Goal: Find specific page/section: Find specific page/section

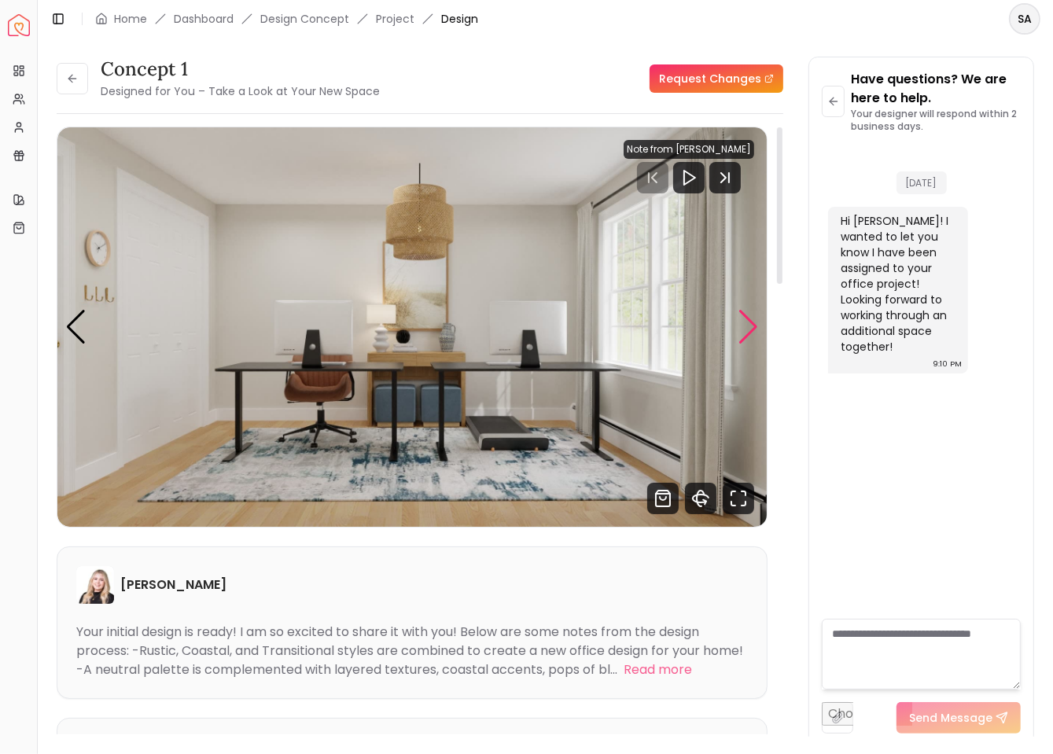
click at [758, 326] on div "Next slide" at bounding box center [748, 327] width 21 height 35
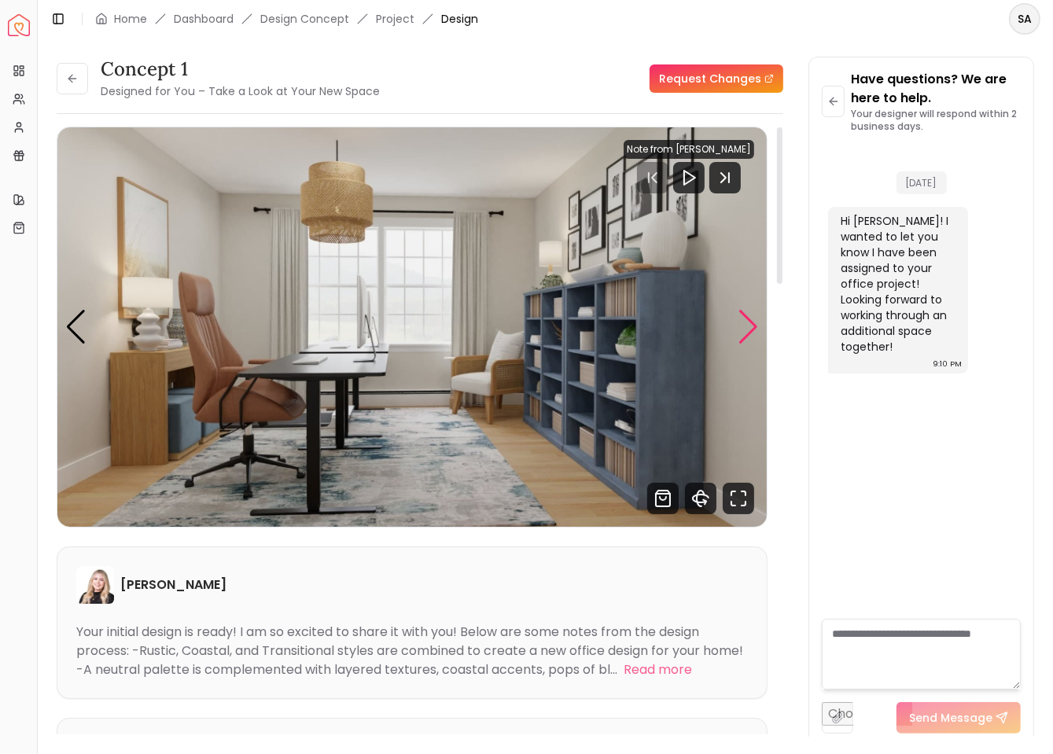
click at [758, 326] on div "Next slide" at bounding box center [748, 327] width 21 height 35
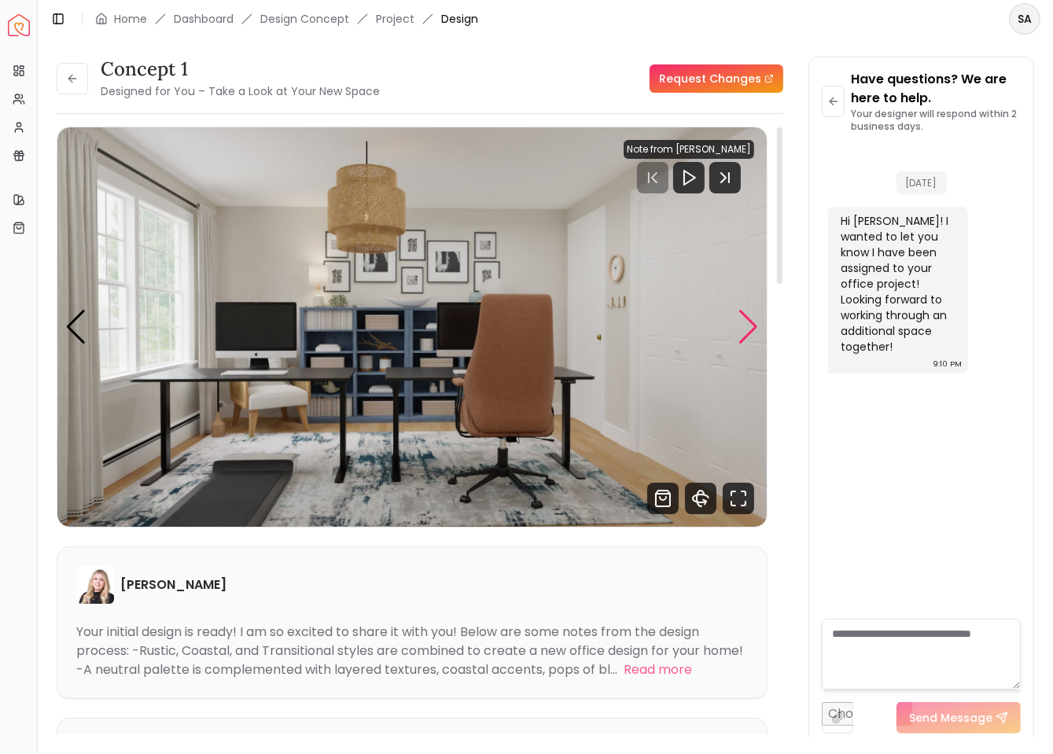
click at [758, 326] on div "Next slide" at bounding box center [748, 327] width 21 height 35
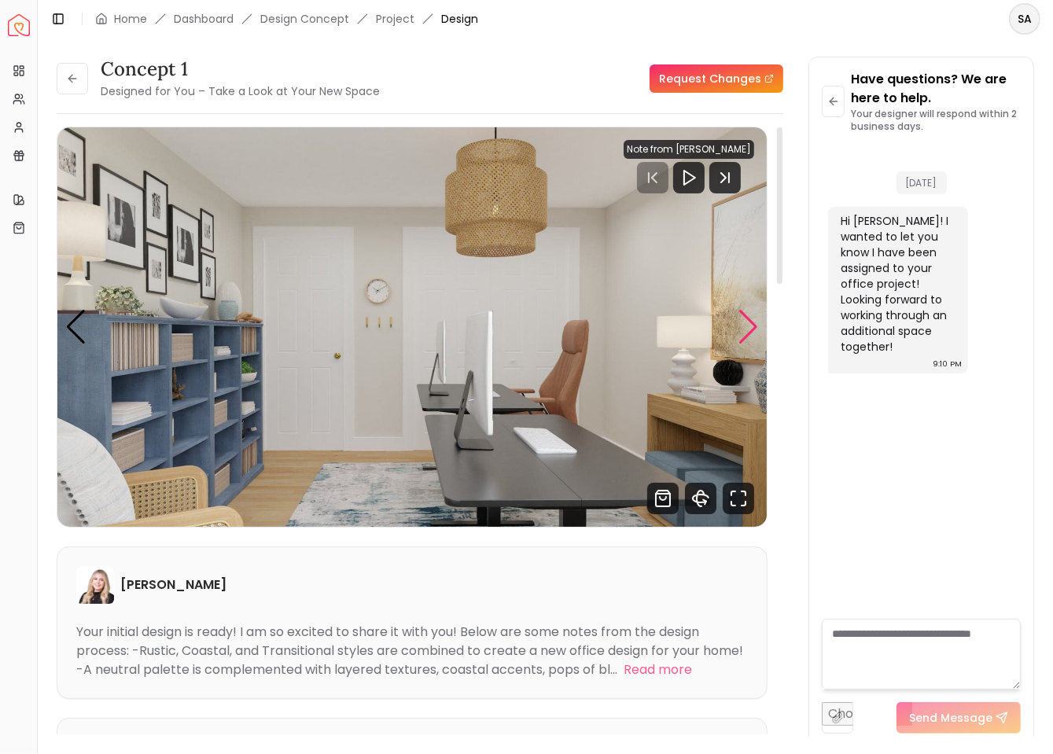
click at [758, 326] on div "Next slide" at bounding box center [748, 327] width 21 height 35
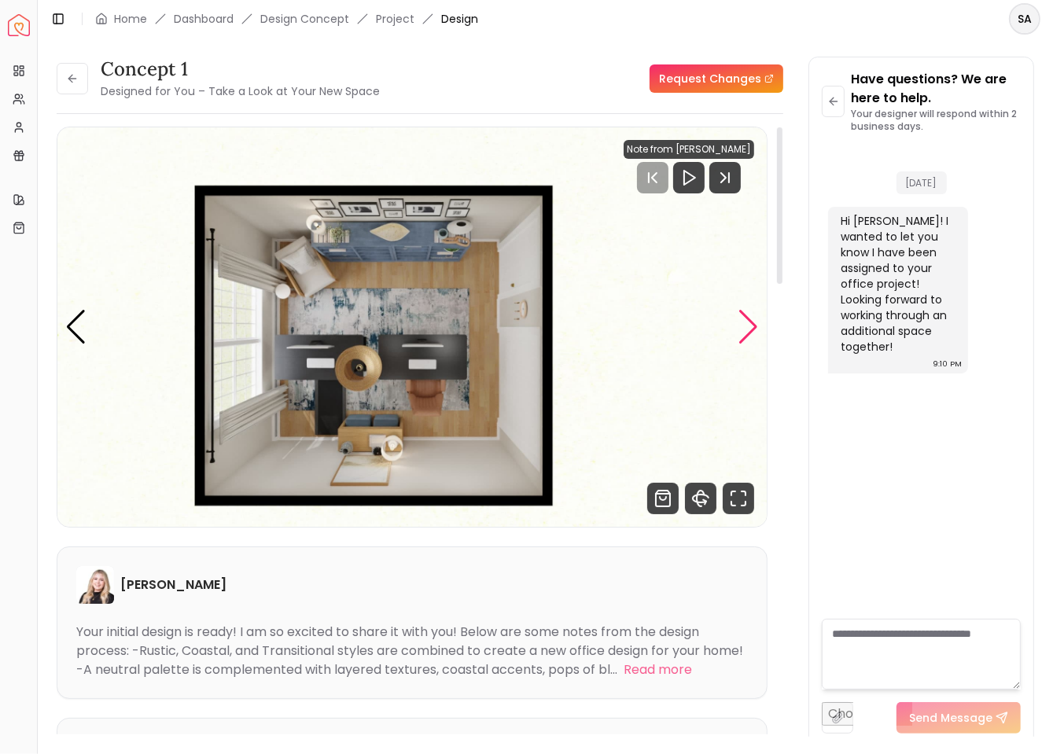
click at [758, 326] on div "Next slide" at bounding box center [748, 327] width 21 height 35
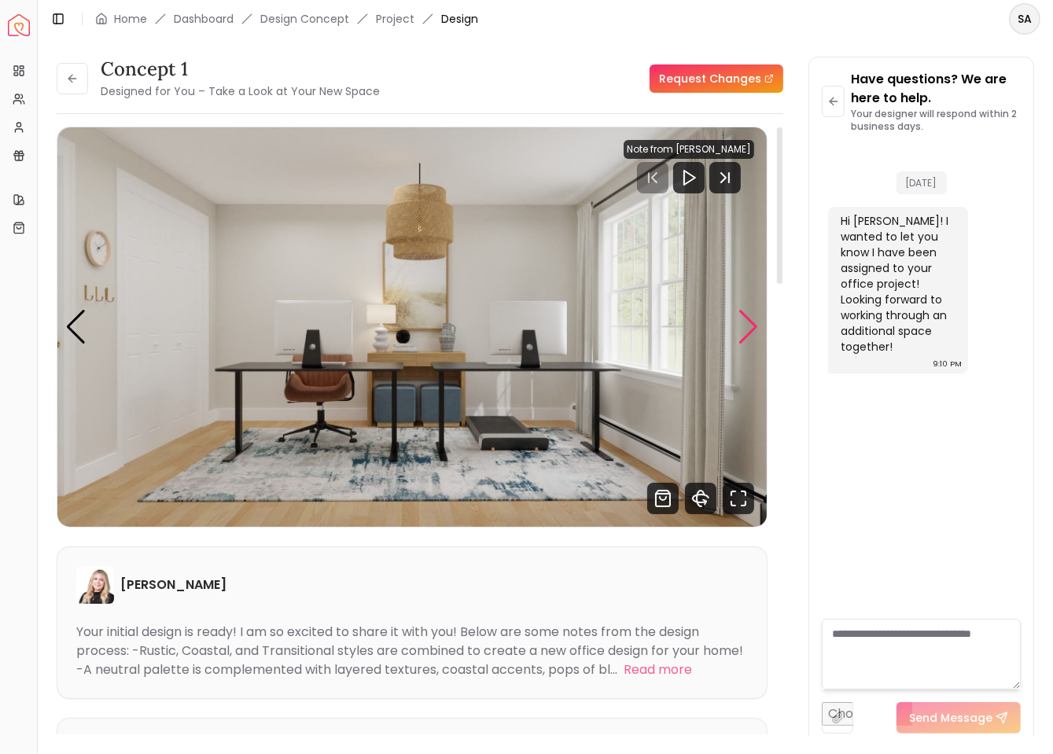
click at [758, 326] on div "Next slide" at bounding box center [748, 327] width 21 height 35
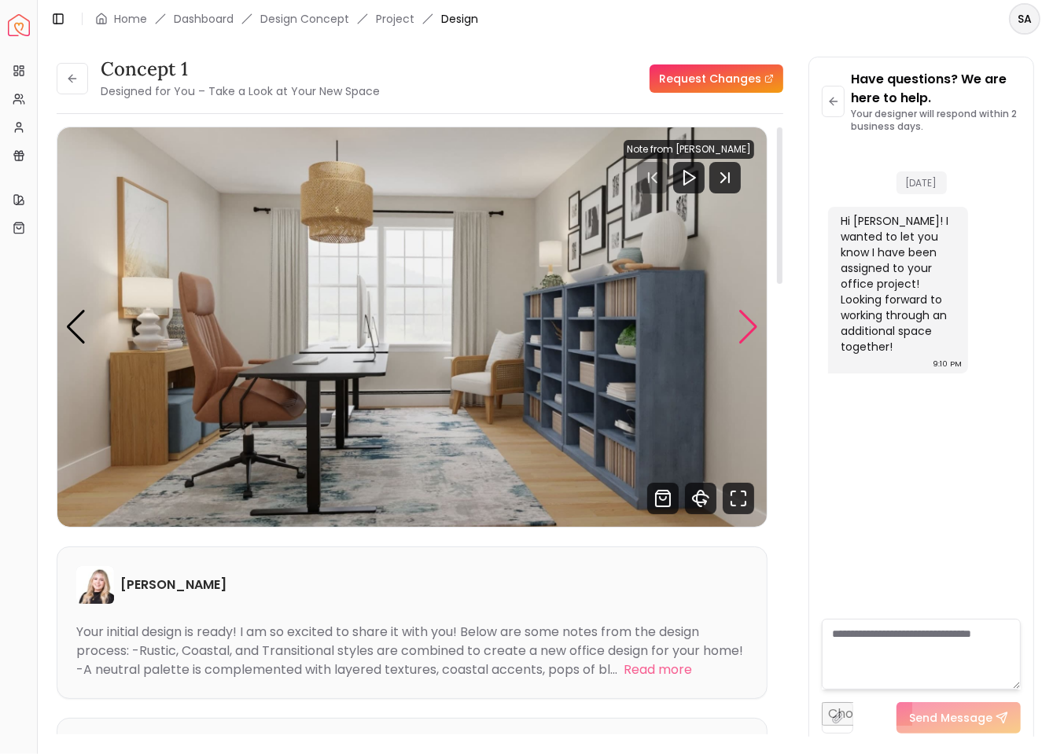
click at [758, 326] on div "Next slide" at bounding box center [748, 327] width 21 height 35
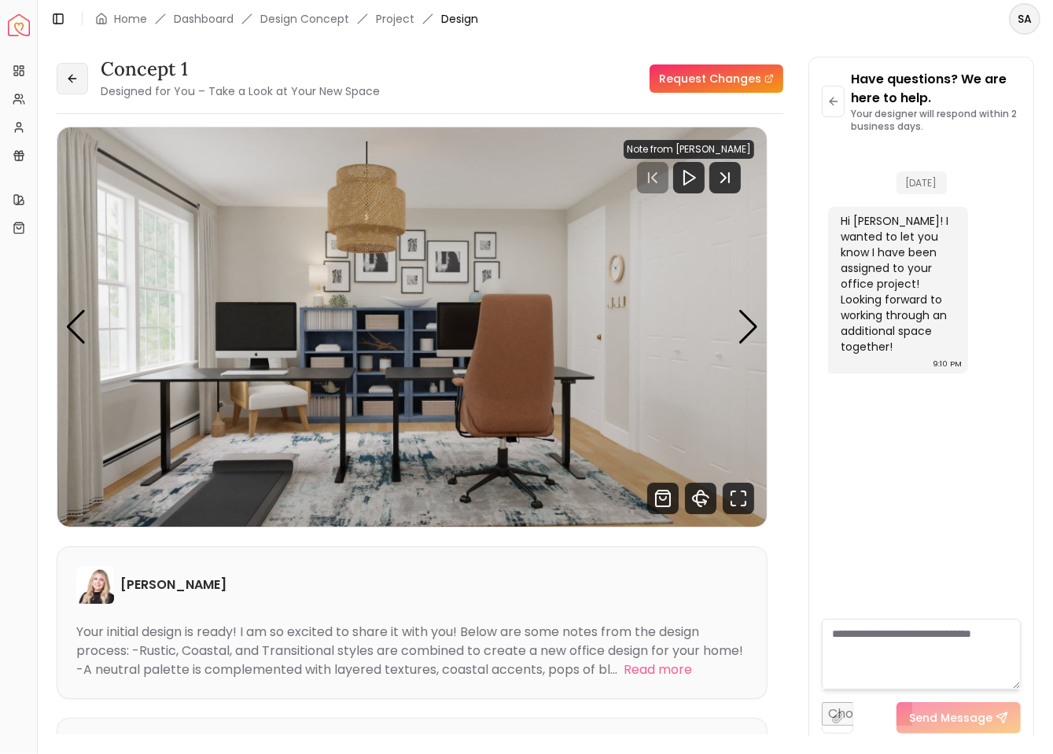
click at [79, 83] on button at bounding box center [72, 78] width 31 height 31
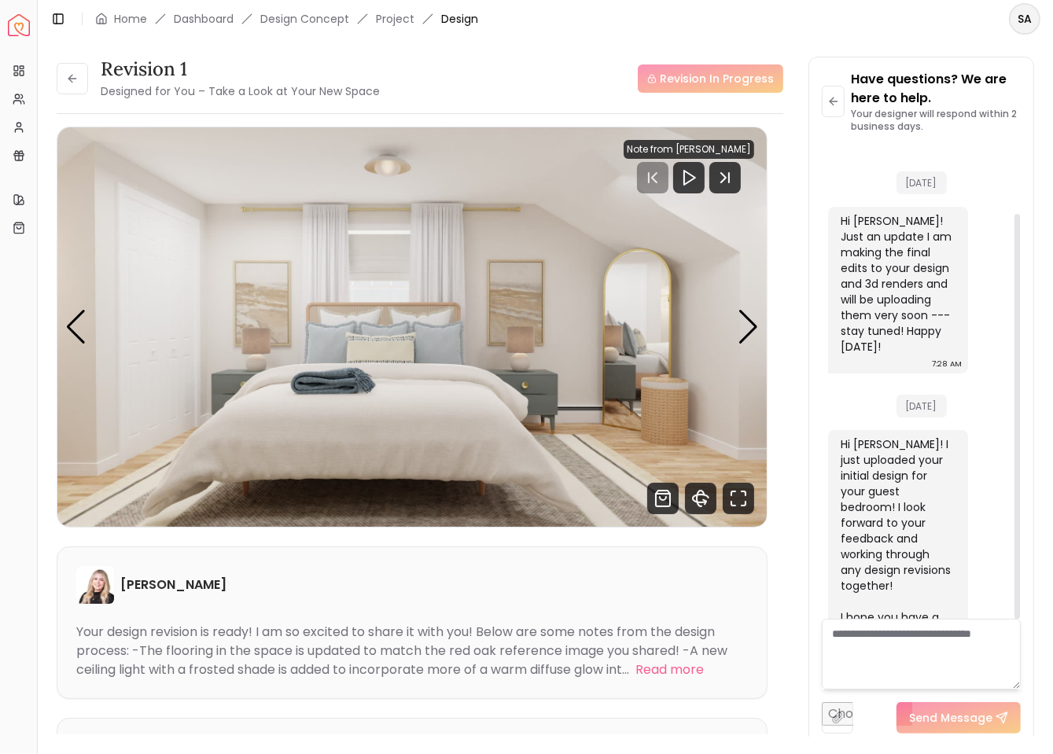
scroll to position [79, 0]
